Goal: Task Accomplishment & Management: Manage account settings

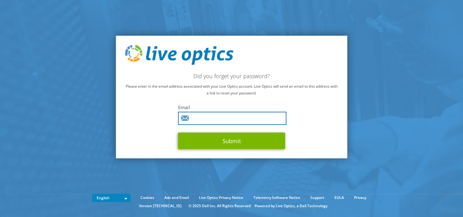
click at [252, 120] on input "text" at bounding box center [232, 118] width 108 height 13
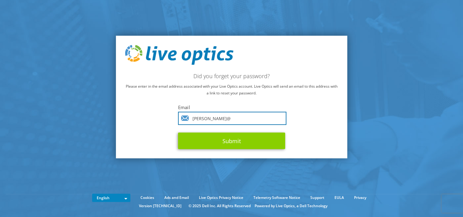
type input "sarun@"
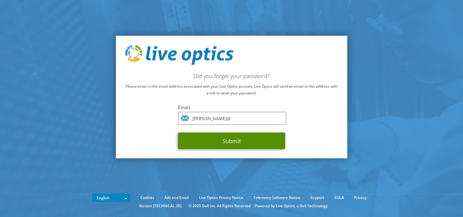
click at [186, 142] on button "Submit" at bounding box center [231, 141] width 107 height 17
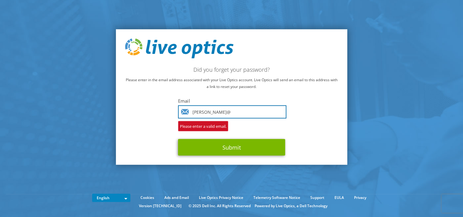
drag, startPoint x: 0, startPoint y: 0, endPoint x: 224, endPoint y: 118, distance: 253.3
click at [224, 118] on input "sarun@" at bounding box center [232, 111] width 108 height 13
type input "sarun@vstecs.co.th"
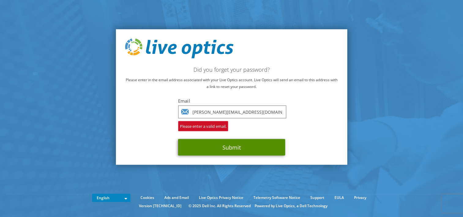
click at [217, 141] on button "Submit" at bounding box center [231, 147] width 107 height 17
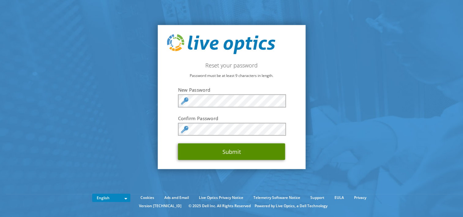
click at [245, 150] on button "Submit" at bounding box center [231, 151] width 107 height 17
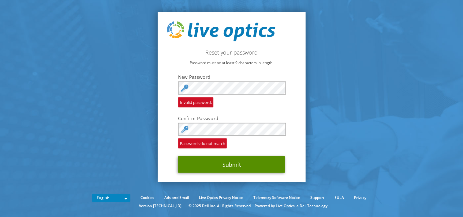
click at [235, 158] on button "Submit" at bounding box center [231, 164] width 107 height 17
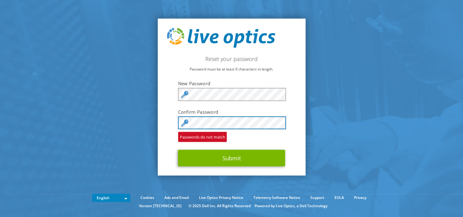
click at [178, 150] on button "Submit" at bounding box center [231, 158] width 107 height 17
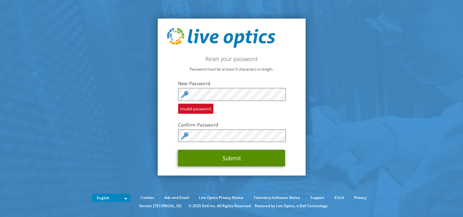
click at [219, 158] on button "Submit" at bounding box center [231, 158] width 107 height 17
